Goal: Task Accomplishment & Management: Manage account settings

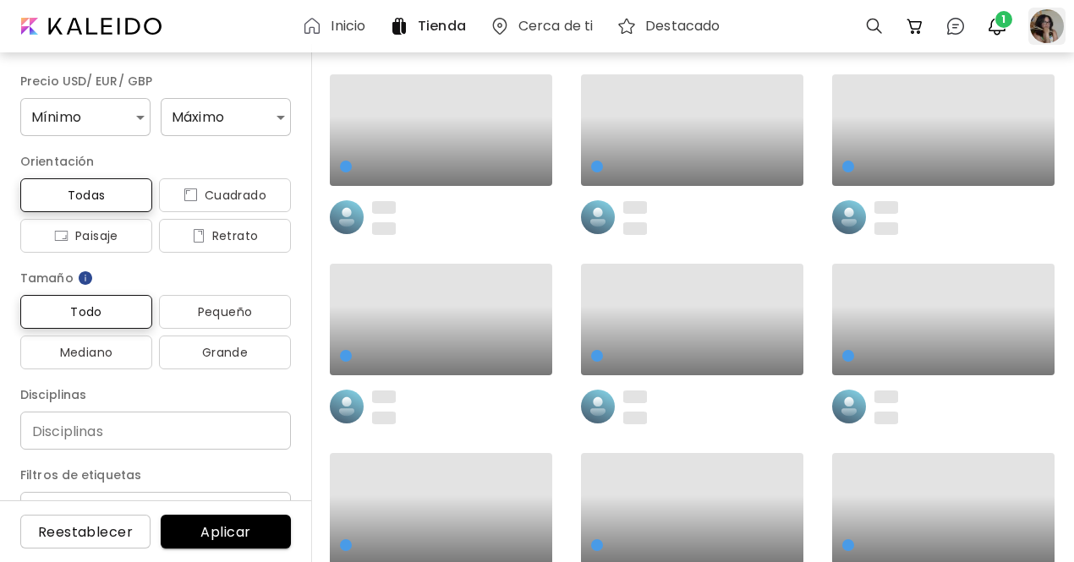
click at [1048, 30] on div at bounding box center [1046, 26] width 37 height 37
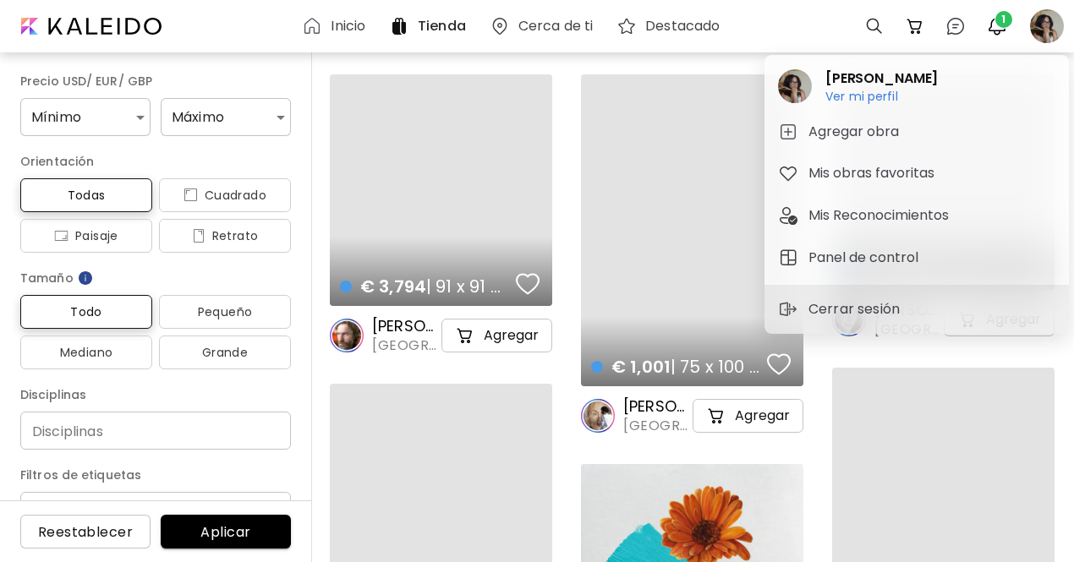
click at [994, 25] on div at bounding box center [537, 281] width 1074 height 562
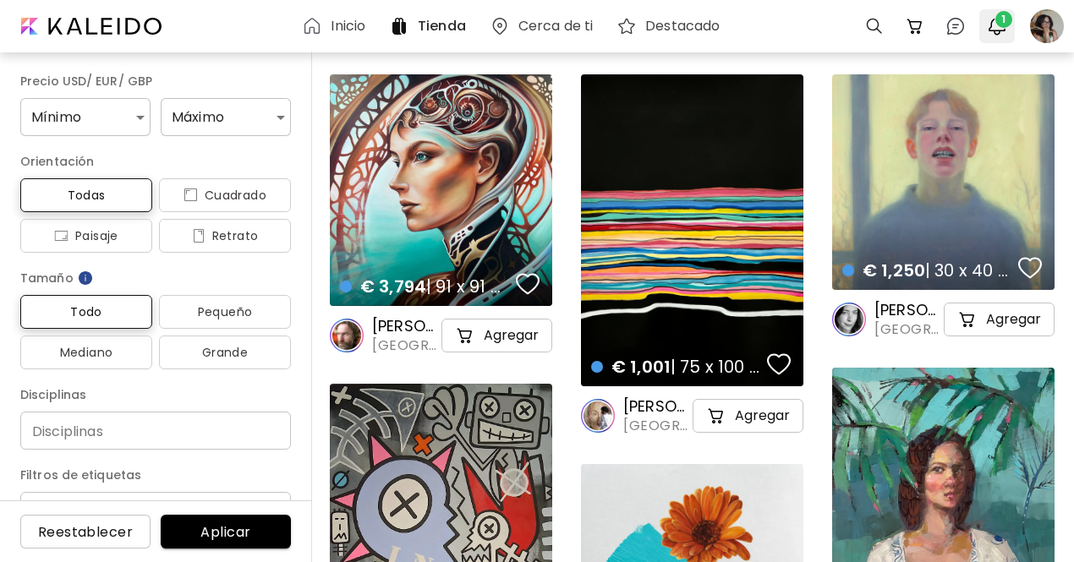
click at [996, 29] on img "button" at bounding box center [997, 26] width 20 height 20
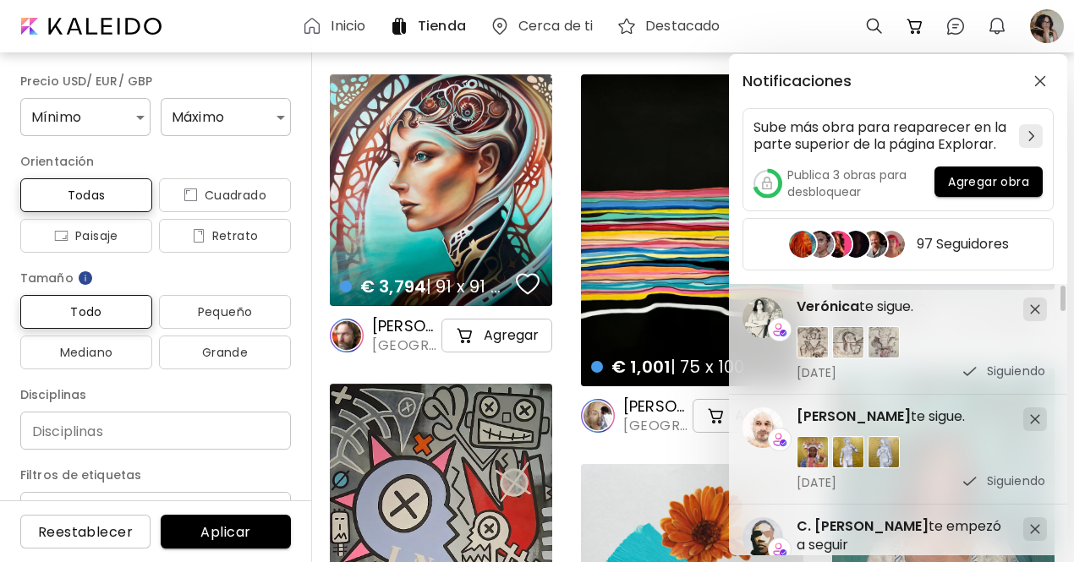
click at [1046, 29] on div "Notificaciones Sube más obra para reaparecer en la parte superior de la página …" at bounding box center [537, 281] width 1074 height 562
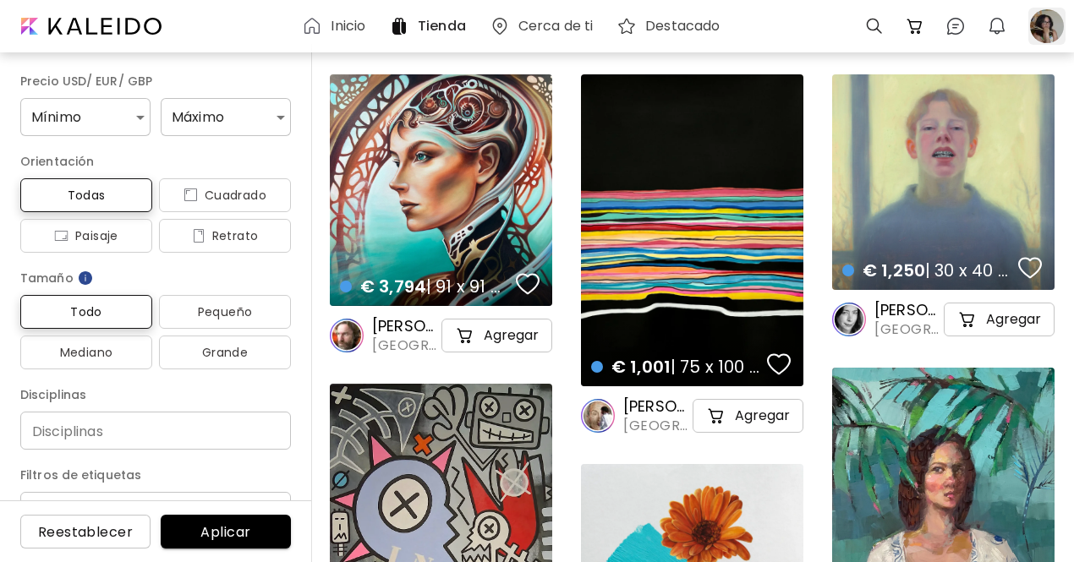
click at [1044, 30] on div at bounding box center [1046, 26] width 37 height 37
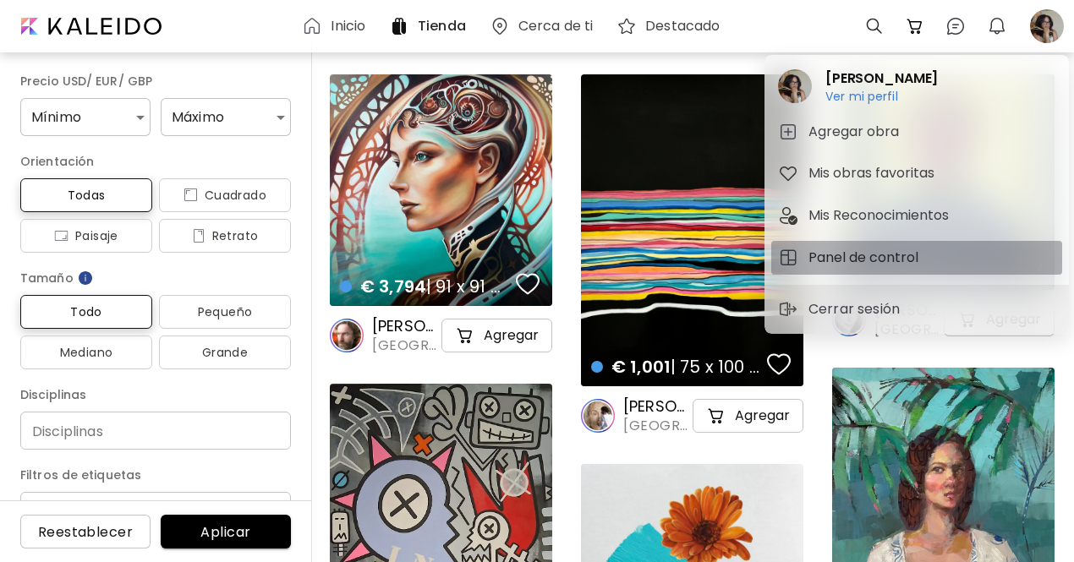
click at [881, 255] on h5 "Panel de control" at bounding box center [865, 258] width 115 height 20
